Goal: Information Seeking & Learning: Learn about a topic

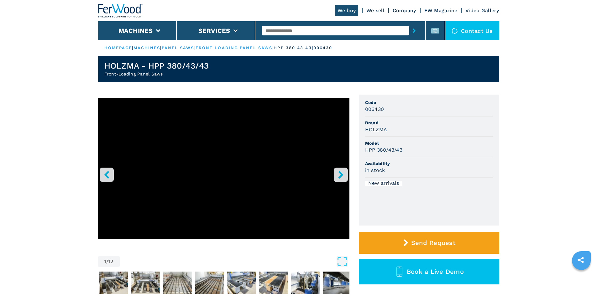
drag, startPoint x: 421, startPoint y: 125, endPoint x: 400, endPoint y: 115, distance: 23.4
click at [421, 125] on span "Brand" at bounding box center [429, 123] width 128 height 6
click at [307, 29] on input "text" at bounding box center [334, 30] width 147 height 9
paste input "******"
type input "******"
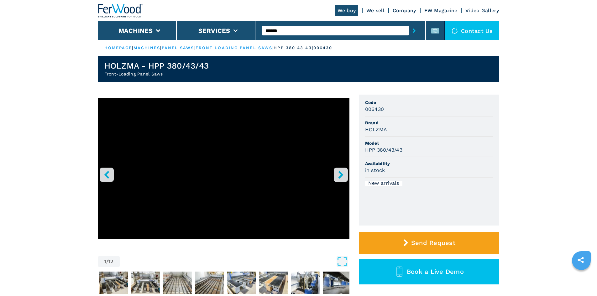
click at [412, 32] on icon "submit-button" at bounding box center [413, 30] width 3 height 4
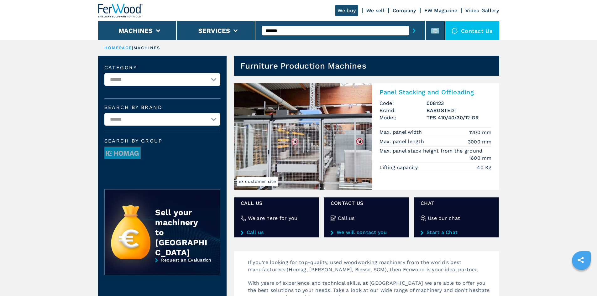
click at [427, 90] on h2 "Panel Stacking and Offloading" at bounding box center [435, 92] width 112 height 8
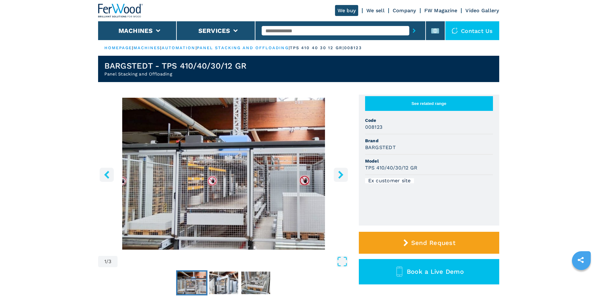
click at [438, 111] on button "See related range" at bounding box center [429, 103] width 128 height 15
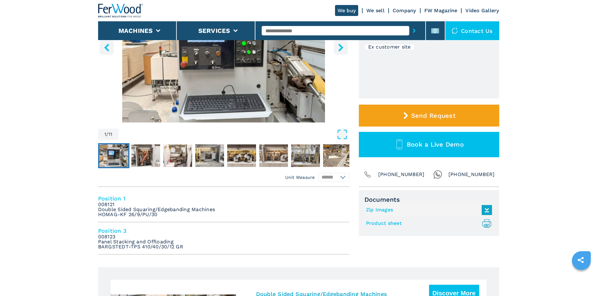
scroll to position [157, 0]
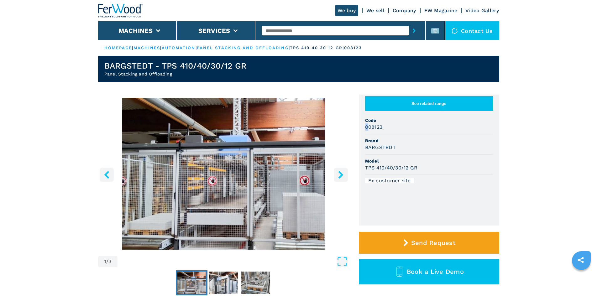
drag, startPoint x: 365, startPoint y: 132, endPoint x: 368, endPoint y: 130, distance: 4.1
click at [368, 130] on h3 "008123" at bounding box center [374, 126] width 18 height 7
click at [378, 131] on h3 "008123" at bounding box center [374, 126] width 18 height 7
click at [433, 31] on rect at bounding box center [435, 30] width 8 height 5
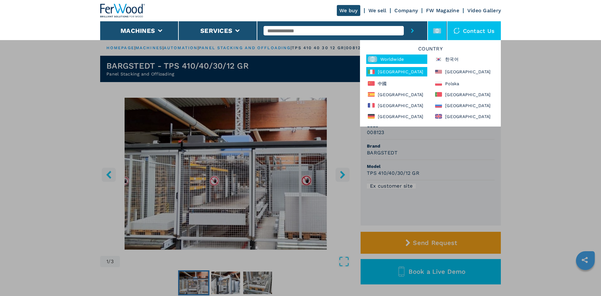
click at [400, 69] on div "[GEOGRAPHIC_DATA]" at bounding box center [396, 71] width 61 height 9
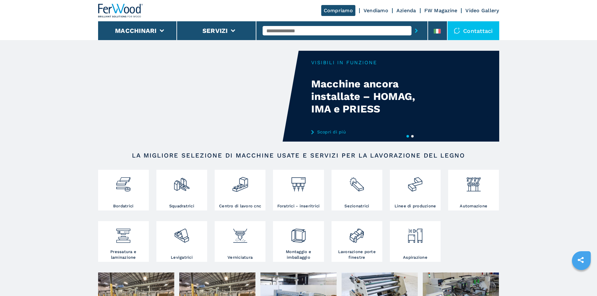
click at [275, 32] on input "text" at bounding box center [336, 30] width 149 height 9
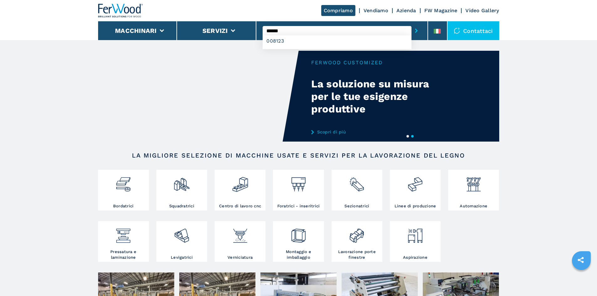
type input "******"
click at [415, 30] on icon "submit-button" at bounding box center [416, 30] width 3 height 4
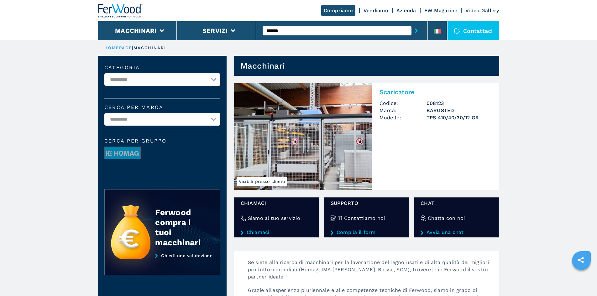
click at [390, 91] on h2 "Scaricatore" at bounding box center [435, 92] width 112 height 8
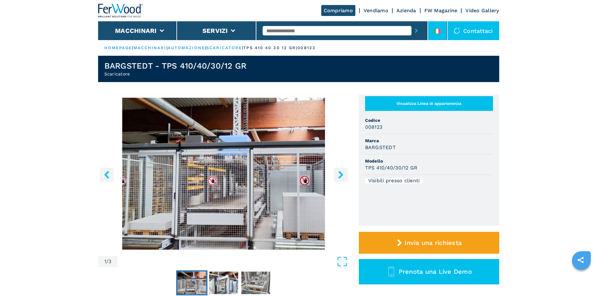
click at [442, 31] on li at bounding box center [437, 30] width 19 height 19
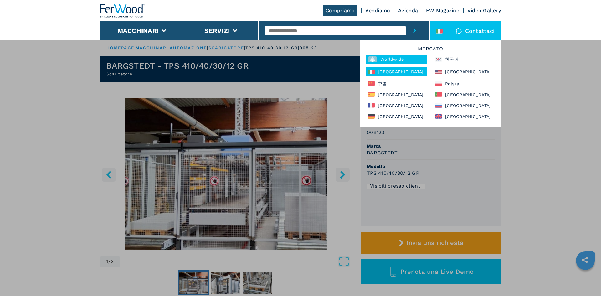
click at [400, 61] on div "Worldwide" at bounding box center [396, 58] width 61 height 9
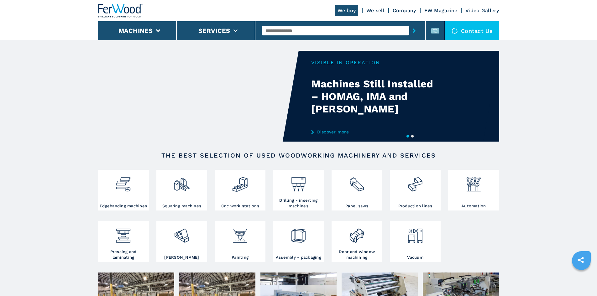
click at [285, 31] on input "text" at bounding box center [334, 30] width 147 height 9
paste input "******"
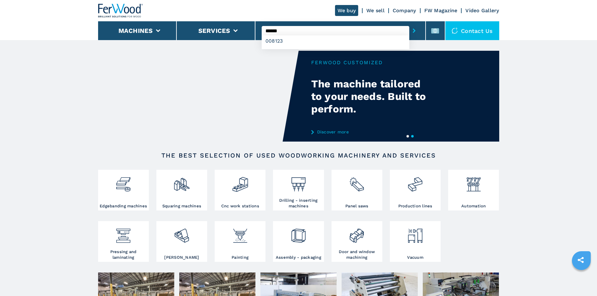
type input "******"
click at [409, 31] on button "submit-button" at bounding box center [414, 30] width 10 height 14
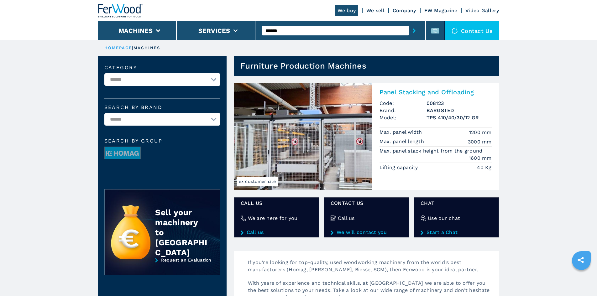
click at [416, 90] on h2 "Panel Stacking and Offloading" at bounding box center [435, 92] width 112 height 8
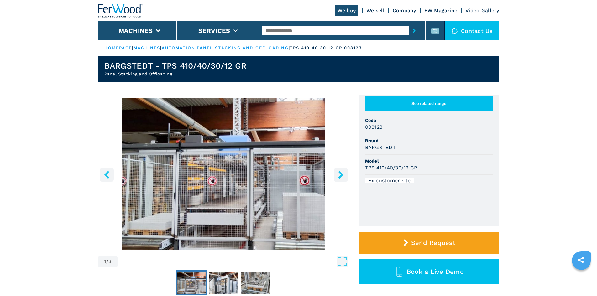
click at [366, 151] on h3 "BARGSTEDT" at bounding box center [380, 147] width 31 height 7
drag, startPoint x: 366, startPoint y: 152, endPoint x: 387, endPoint y: 150, distance: 21.4
click at [387, 150] on h3 "BARGSTEDT" at bounding box center [380, 147] width 31 height 7
copy h3 "BARGSTEDT"
click at [416, 151] on div "BARGSTEDT" at bounding box center [429, 147] width 128 height 7
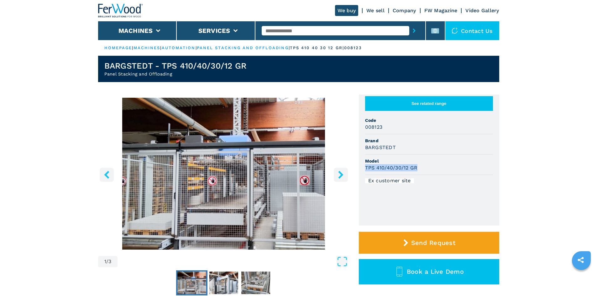
drag, startPoint x: 364, startPoint y: 173, endPoint x: 418, endPoint y: 175, distance: 53.9
click at [418, 175] on ul "See related range Code 008123 Brand BARGSTEDT Model TPS 410/40/30/12 GR Ex cust…" at bounding box center [429, 160] width 140 height 131
copy h3 "TPS 410/40/30/12 GR"
click at [452, 161] on li "Model TPS 410/40/30/12 GR" at bounding box center [429, 165] width 128 height 20
drag, startPoint x: 365, startPoint y: 132, endPoint x: 401, endPoint y: 133, distance: 35.7
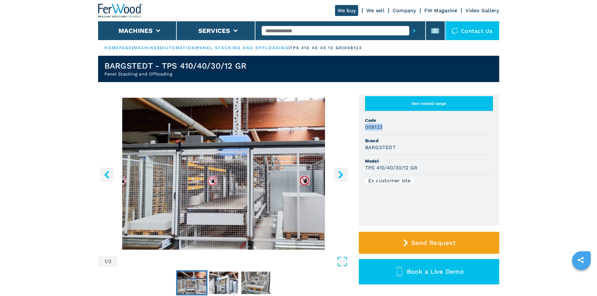
click at [401, 131] on div "008123" at bounding box center [429, 126] width 128 height 7
copy h3 "008123"
click at [412, 131] on div "008123" at bounding box center [429, 126] width 128 height 7
